Goal: Task Accomplishment & Management: Complete application form

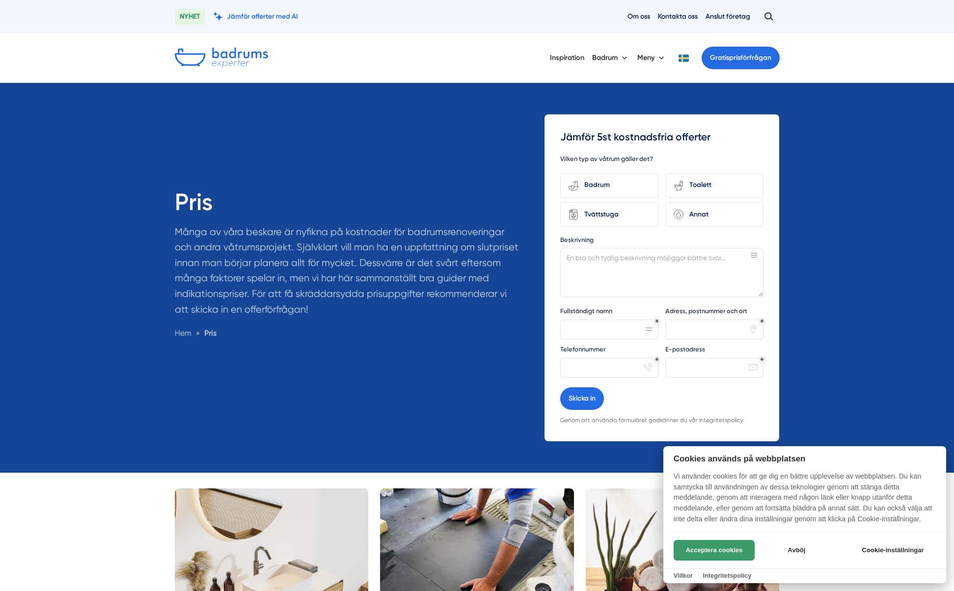
click at [725, 548] on button "Acceptera cookies" at bounding box center [714, 550] width 81 height 21
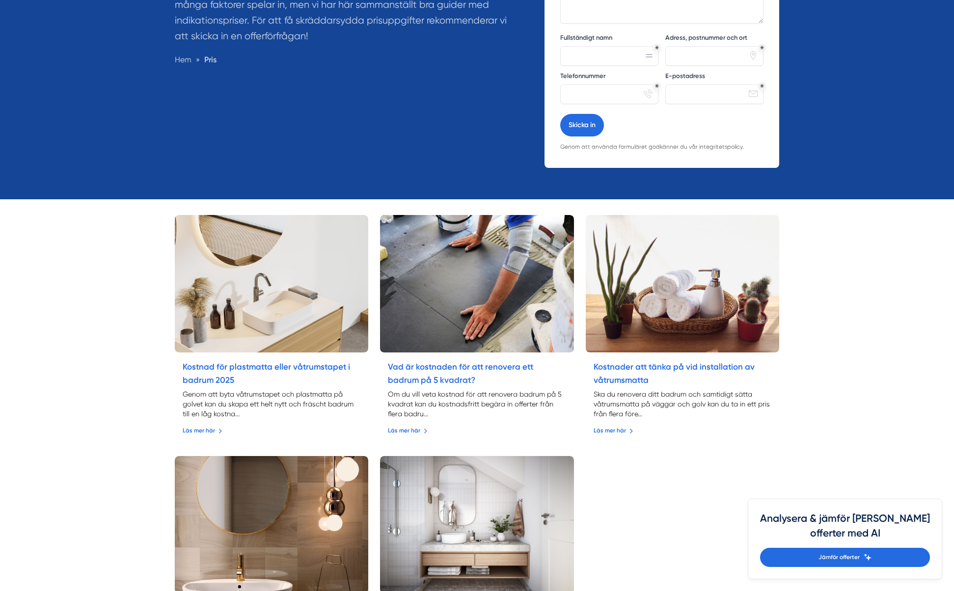
scroll to position [689, 0]
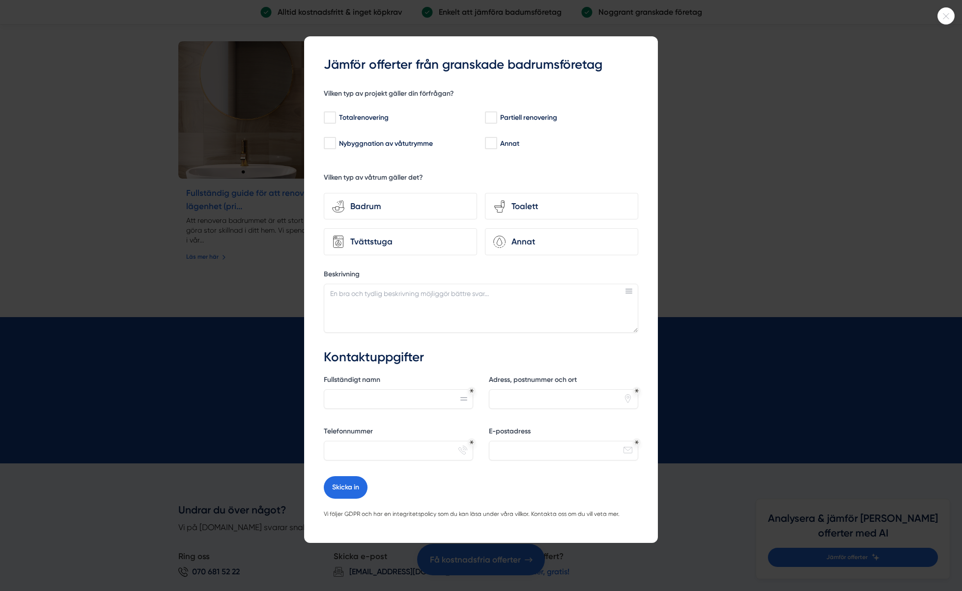
drag, startPoint x: 602, startPoint y: 28, endPoint x: 611, endPoint y: 74, distance: 46.5
click at [602, 29] on div at bounding box center [481, 295] width 962 height 591
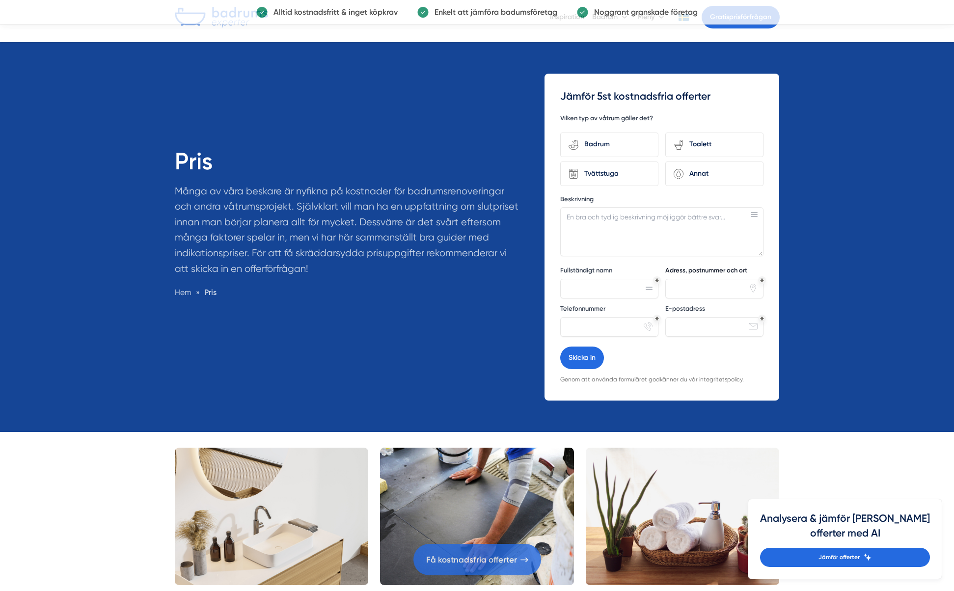
scroll to position [0, 0]
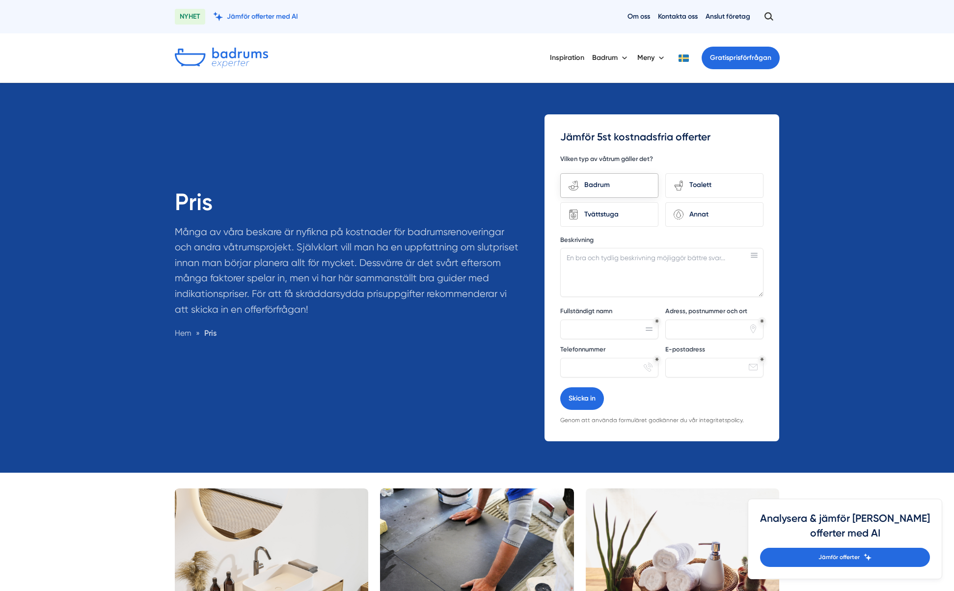
click at [621, 183] on div "Badrum" at bounding box center [615, 185] width 72 height 13
click at [0, 0] on input "bathroom-tub-towel Badrum" at bounding box center [0, 0] width 0 height 0
click at [713, 187] on div "Toalett" at bounding box center [720, 185] width 72 height 13
click at [0, 0] on input "toilet-seat Toalett" at bounding box center [0, 0] width 0 height 0
click at [714, 221] on div "Annat" at bounding box center [720, 214] width 72 height 13
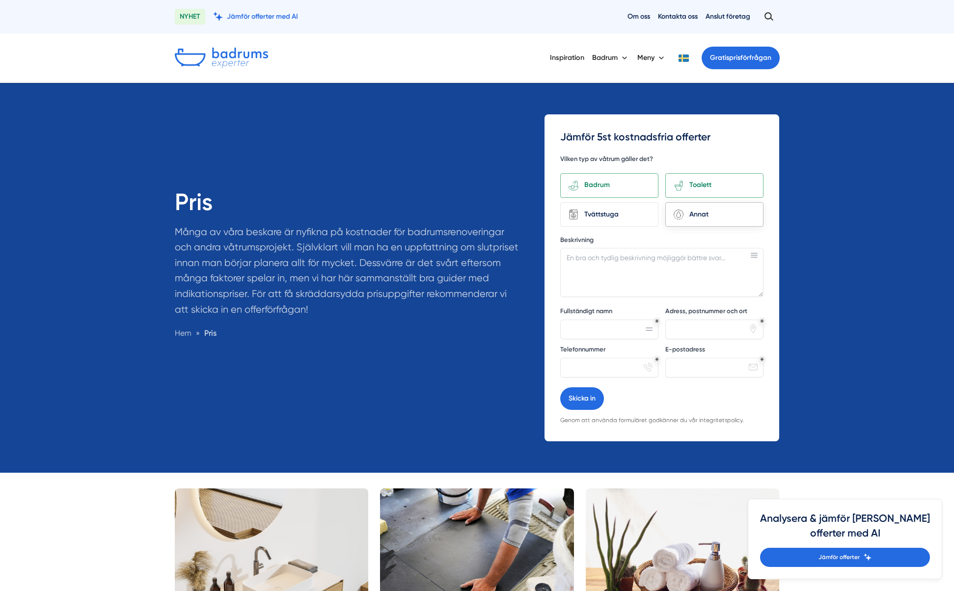
click at [0, 0] on input "Annat" at bounding box center [0, 0] width 0 height 0
click at [638, 220] on div "Tvättstuga" at bounding box center [615, 214] width 72 height 13
click at [0, 0] on input "Tvättstuga" at bounding box center [0, 0] width 0 height 0
click at [638, 223] on div "Tvättstuga" at bounding box center [609, 214] width 98 height 25
click at [0, 0] on input "Tvättstuga" at bounding box center [0, 0] width 0 height 0
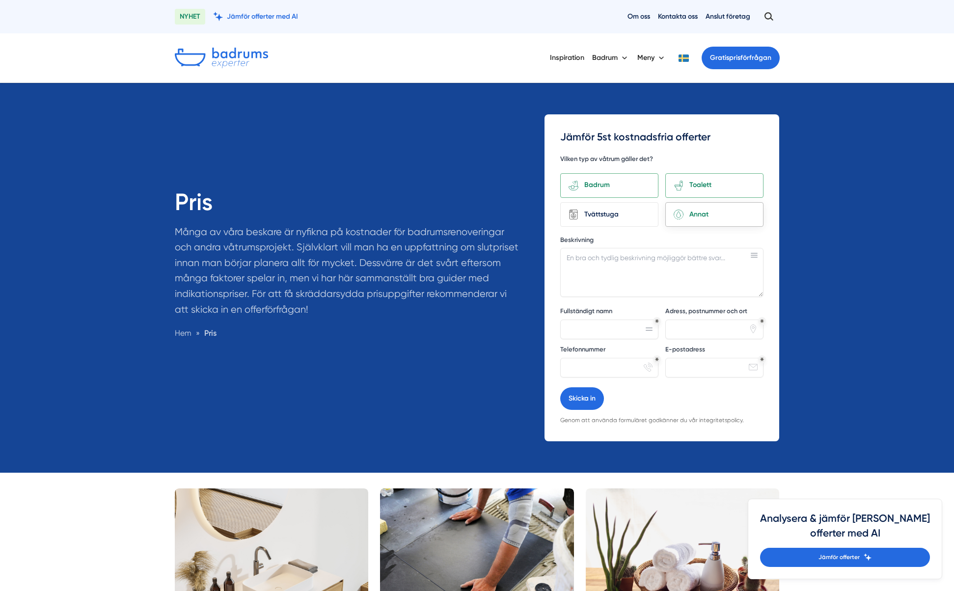
drag, startPoint x: 714, startPoint y: 219, endPoint x: 713, endPoint y: 200, distance: 18.7
click at [713, 219] on div "Annat" at bounding box center [720, 214] width 72 height 13
click at [0, 0] on input "Annat" at bounding box center [0, 0] width 0 height 0
click at [711, 194] on div "toilet-seat Toalett" at bounding box center [715, 185] width 98 height 25
click at [0, 0] on input "toilet-seat Toalett" at bounding box center [0, 0] width 0 height 0
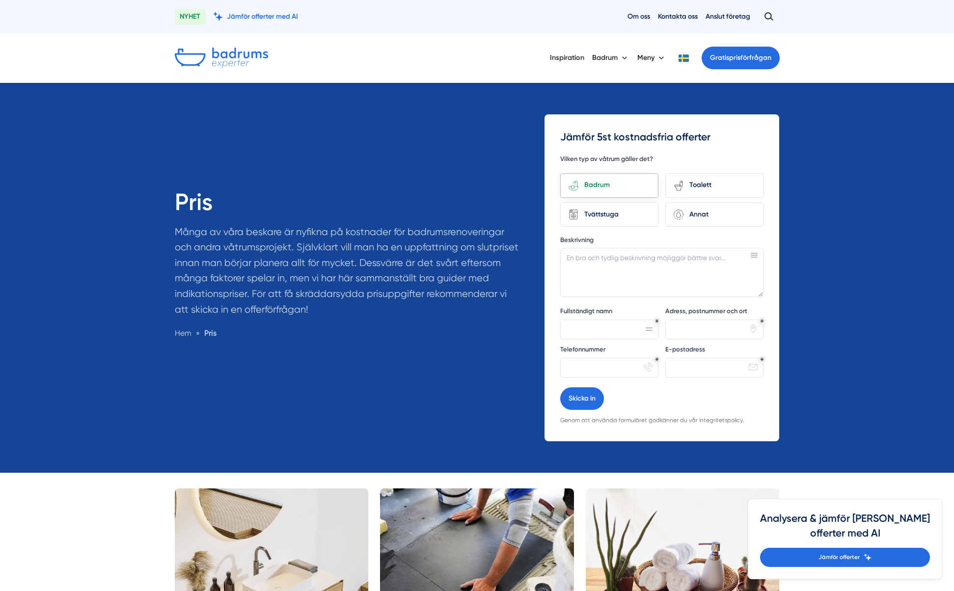
click at [637, 189] on div "Badrum" at bounding box center [615, 185] width 72 height 13
click at [0, 0] on input "bathroom-tub-towel Badrum" at bounding box center [0, 0] width 0 height 0
click at [736, 331] on input "Adress, postnummer och ort" at bounding box center [715, 330] width 98 height 20
click at [678, 308] on label "Adress, postnummer och ort" at bounding box center [715, 312] width 98 height 11
click at [678, 320] on input "Adress, postnummer och ort" at bounding box center [715, 330] width 98 height 20
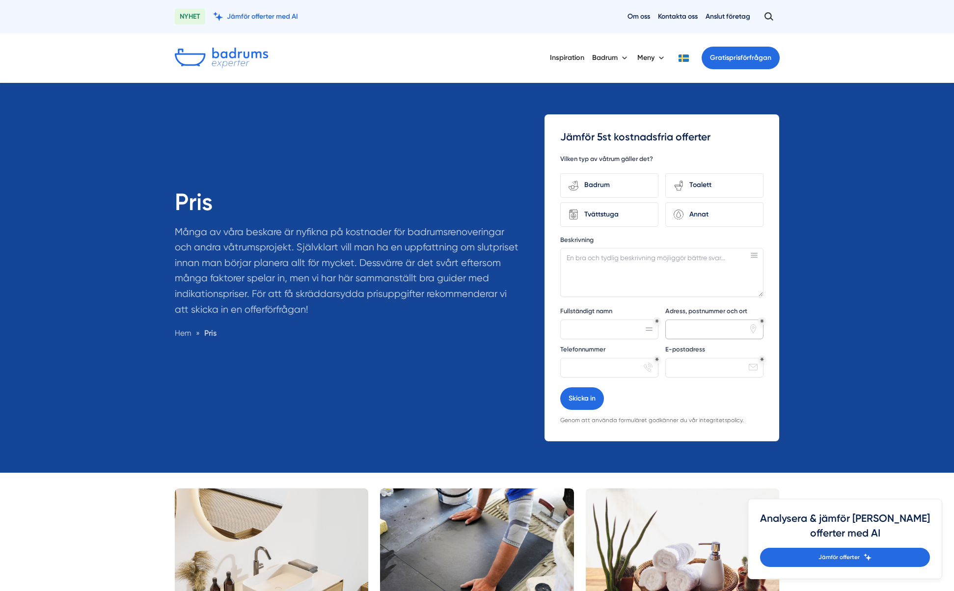
click at [726, 330] on input "Adress, postnummer och ort" at bounding box center [715, 330] width 98 height 20
click at [649, 308] on label "Fullständigt namn" at bounding box center [609, 312] width 98 height 11
click at [649, 320] on input "Fullständigt namn" at bounding box center [609, 330] width 98 height 20
click at [651, 332] on input "Fullständigt namn" at bounding box center [609, 330] width 98 height 20
click at [708, 371] on input "E-postadress" at bounding box center [715, 368] width 98 height 20
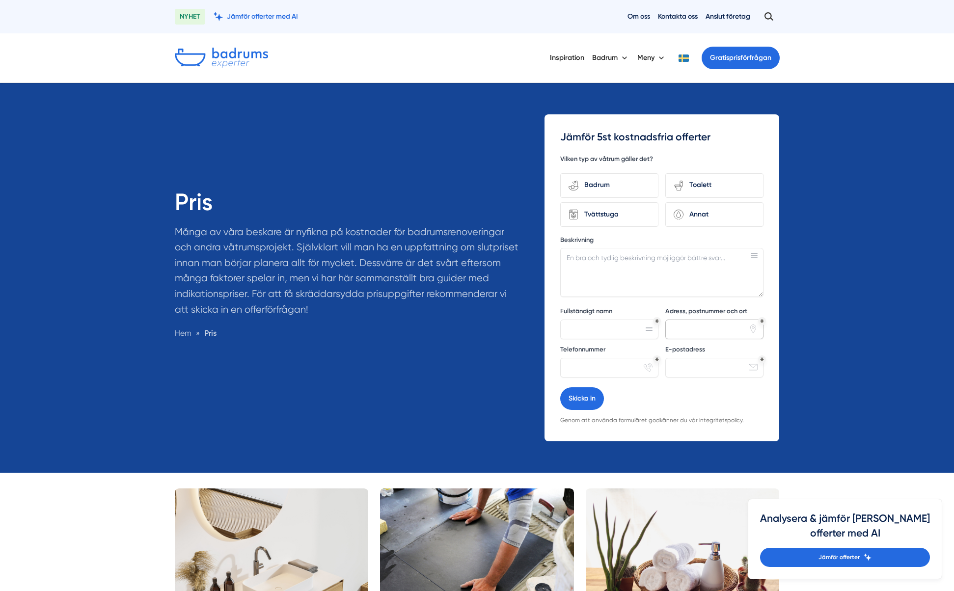
click at [694, 337] on input "Adress, postnummer och ort" at bounding box center [715, 330] width 98 height 20
click at [726, 322] on input "Adress, postnummer och ort" at bounding box center [715, 330] width 98 height 20
click at [716, 179] on div "Toalett" at bounding box center [720, 185] width 72 height 13
click at [0, 0] on input "toilet-seat Toalett" at bounding box center [0, 0] width 0 height 0
click at [616, 181] on div "Badrum" at bounding box center [615, 185] width 72 height 13
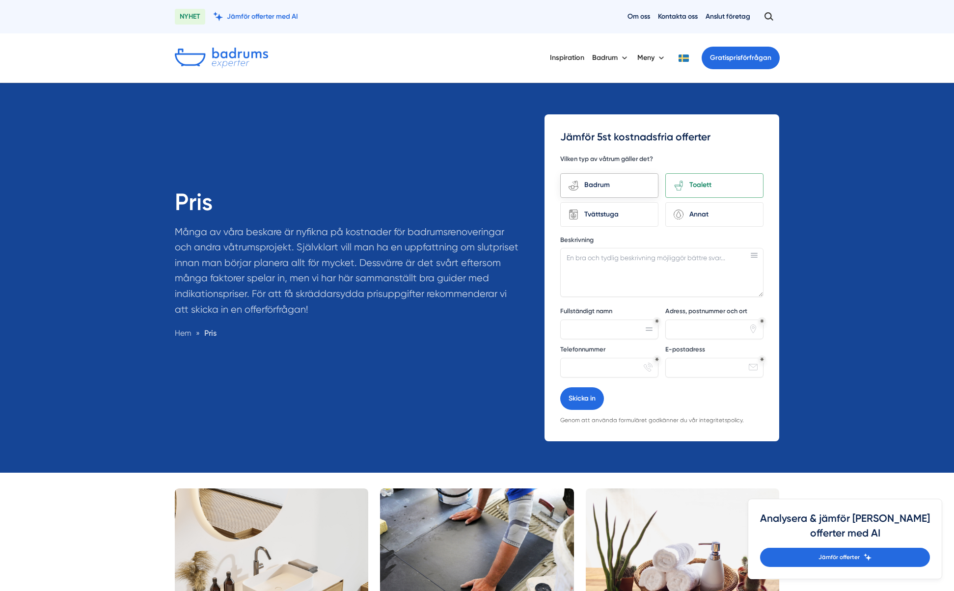
click at [0, 0] on input "bathroom-tub-towel Badrum" at bounding box center [0, 0] width 0 height 0
click at [610, 207] on div "Tvättstuga" at bounding box center [609, 214] width 98 height 25
click at [0, 0] on input "Tvättstuga" at bounding box center [0, 0] width 0 height 0
click at [711, 218] on div "Annat" at bounding box center [720, 214] width 72 height 13
click at [0, 0] on input "Annat" at bounding box center [0, 0] width 0 height 0
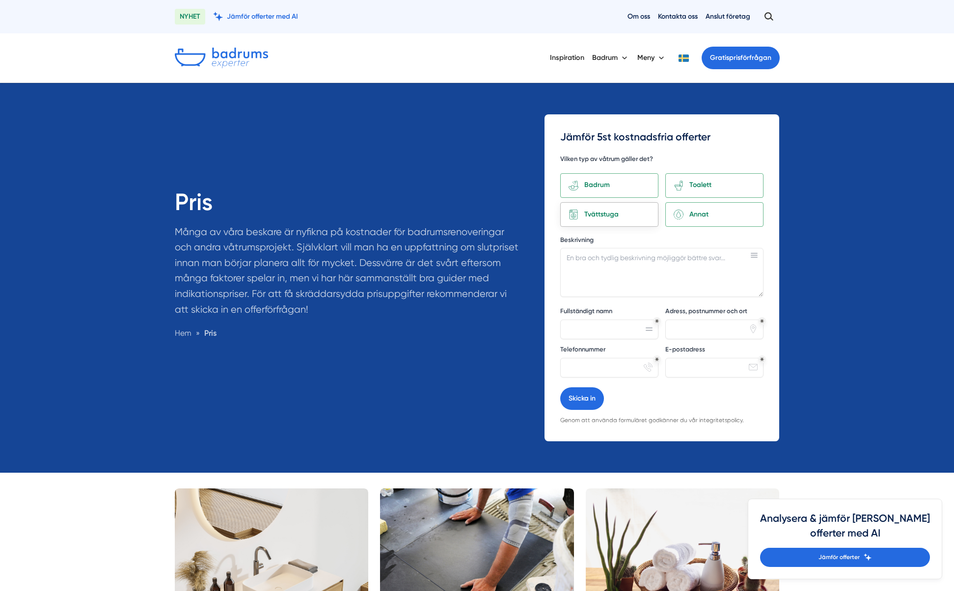
click at [649, 212] on div "Tvättstuga" at bounding box center [615, 214] width 72 height 13
click at [0, 0] on input "Tvättstuga" at bounding box center [0, 0] width 0 height 0
click at [633, 187] on div "Badrum" at bounding box center [615, 185] width 72 height 13
click at [0, 0] on input "bathroom-tub-towel Badrum" at bounding box center [0, 0] width 0 height 0
click at [691, 183] on div "Toalett" at bounding box center [720, 185] width 72 height 13
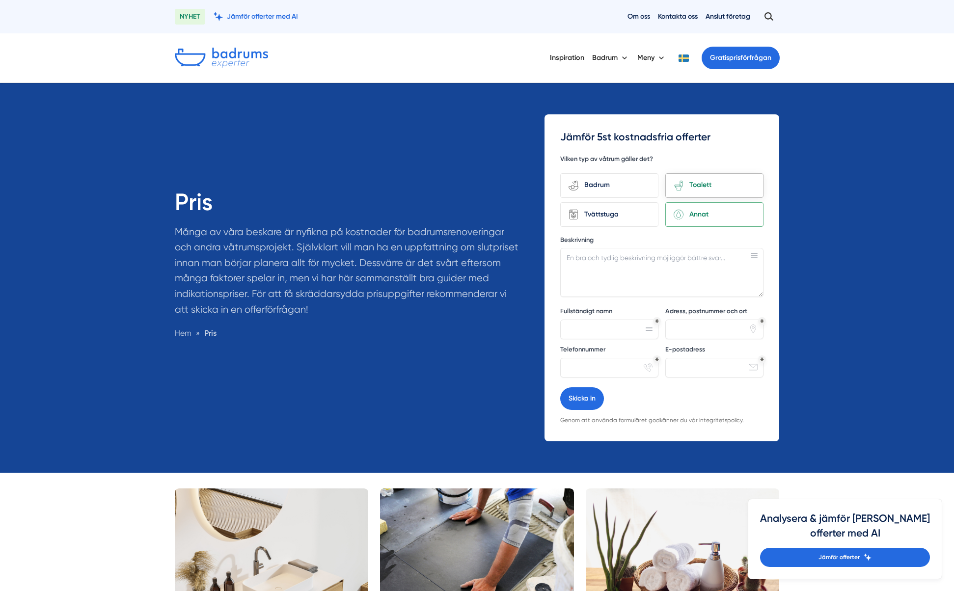
click at [0, 0] on input "toilet-seat Toalett" at bounding box center [0, 0] width 0 height 0
click at [697, 205] on div "Annat" at bounding box center [715, 214] width 98 height 25
click at [0, 0] on input "Annat" at bounding box center [0, 0] width 0 height 0
click at [598, 59] on button "Badrum" at bounding box center [610, 58] width 37 height 26
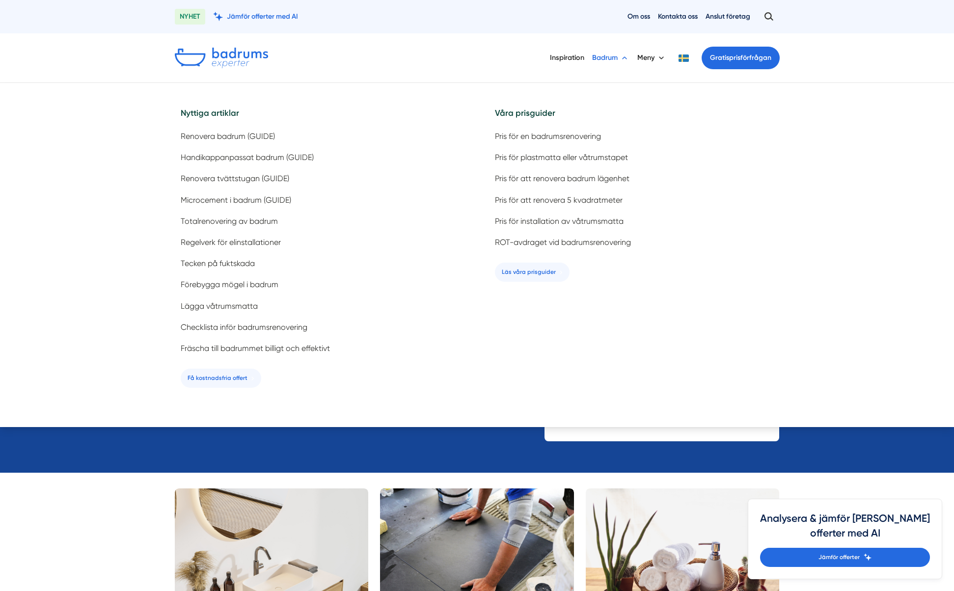
click at [598, 59] on button "Badrum" at bounding box center [610, 58] width 37 height 26
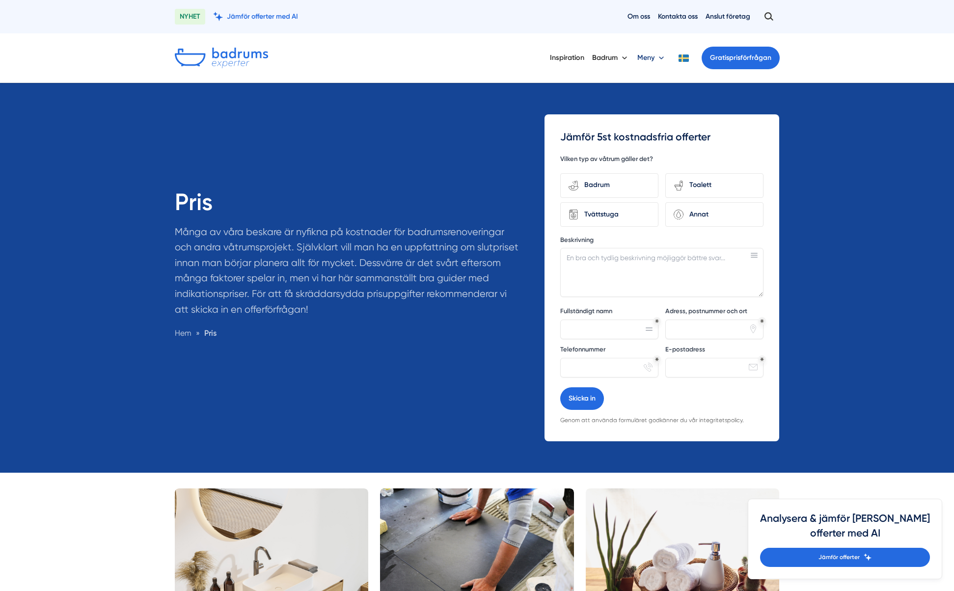
click at [644, 56] on button "Meny" at bounding box center [652, 58] width 29 height 26
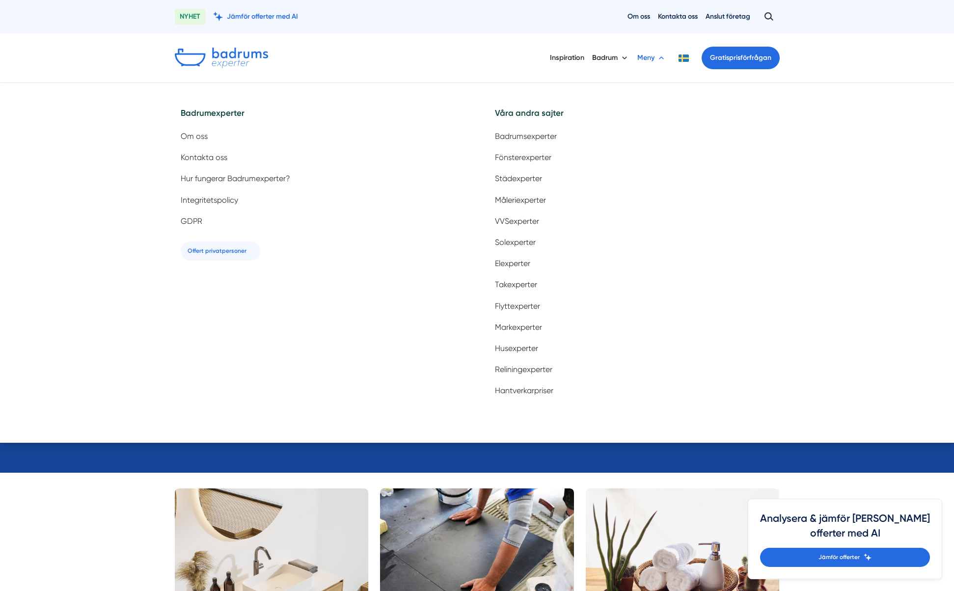
click at [643, 56] on button "Meny" at bounding box center [652, 58] width 29 height 26
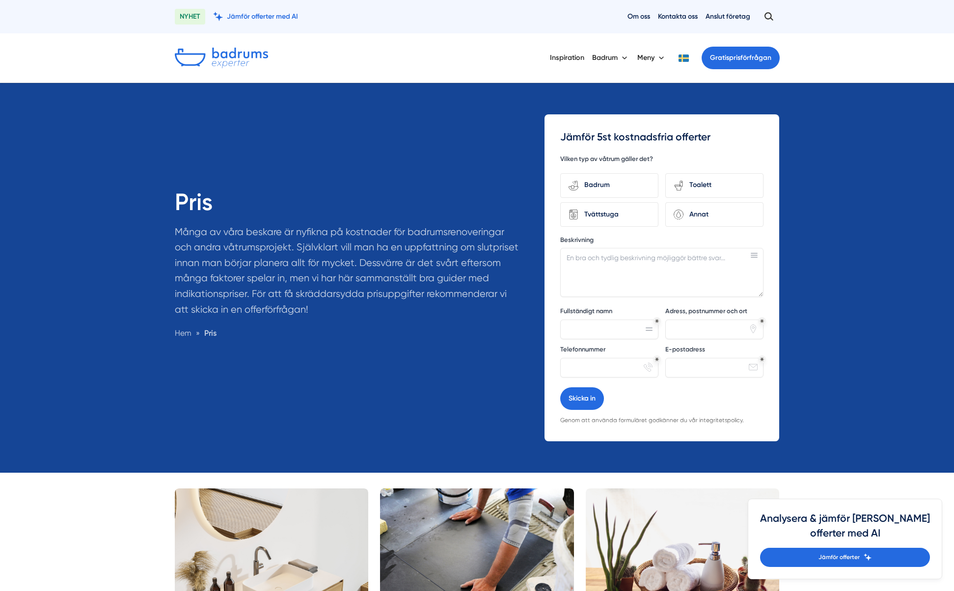
click at [746, 69] on div "Inspiration Badrum Meny Gratis prisförfrågan" at bounding box center [665, 58] width 230 height 26
click at [745, 64] on link "Gratis prisförfrågan" at bounding box center [741, 58] width 78 height 23
